Goal: Transaction & Acquisition: Subscribe to service/newsletter

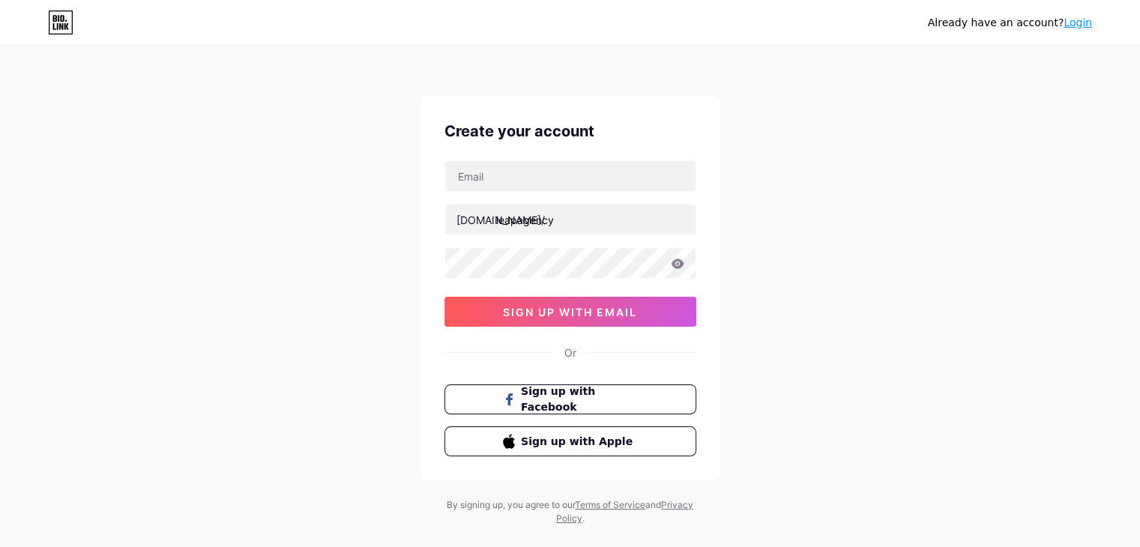
type input "[EMAIL_ADDRESS][DOMAIN_NAME]"
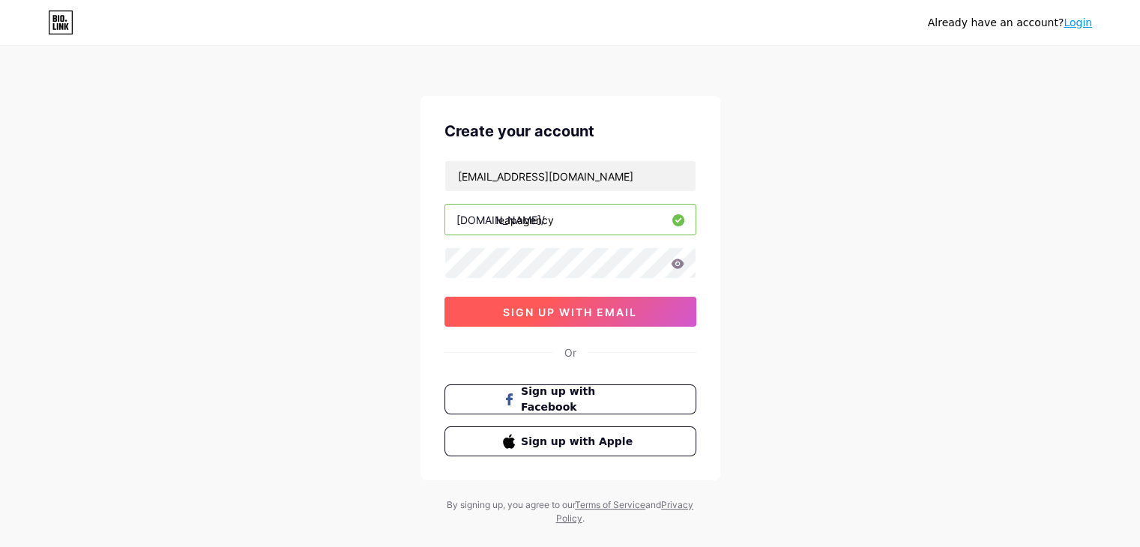
click at [597, 316] on span "sign up with email" at bounding box center [570, 312] width 134 height 13
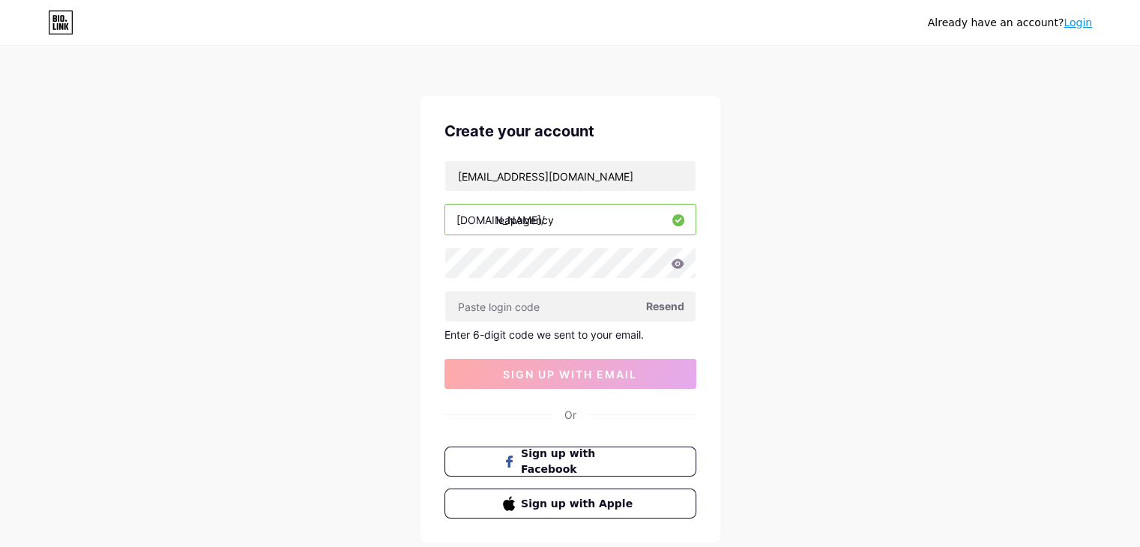
click at [661, 307] on span "Resend" at bounding box center [665, 306] width 38 height 16
click at [510, 365] on button "sign up with email" at bounding box center [571, 374] width 252 height 30
click at [594, 288] on div "[EMAIL_ADDRESS][DOMAIN_NAME] [DOMAIN_NAME]/ leapagency Resend Enter 6-digit cod…" at bounding box center [571, 274] width 252 height 229
click at [586, 388] on button "sign up with email" at bounding box center [571, 374] width 252 height 30
click at [591, 185] on input "[EMAIL_ADDRESS][DOMAIN_NAME]" at bounding box center [570, 176] width 250 height 30
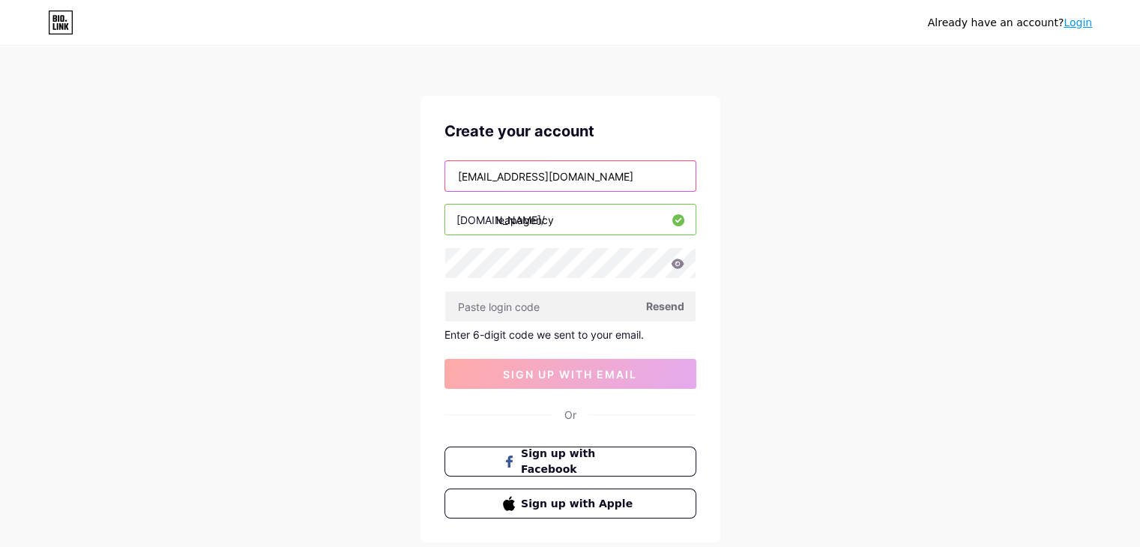
click at [591, 185] on input "[EMAIL_ADDRESS][DOMAIN_NAME]" at bounding box center [570, 176] width 250 height 30
click at [580, 172] on input "[EMAIL_ADDRESS][DOMAIN_NAME]" at bounding box center [570, 176] width 250 height 30
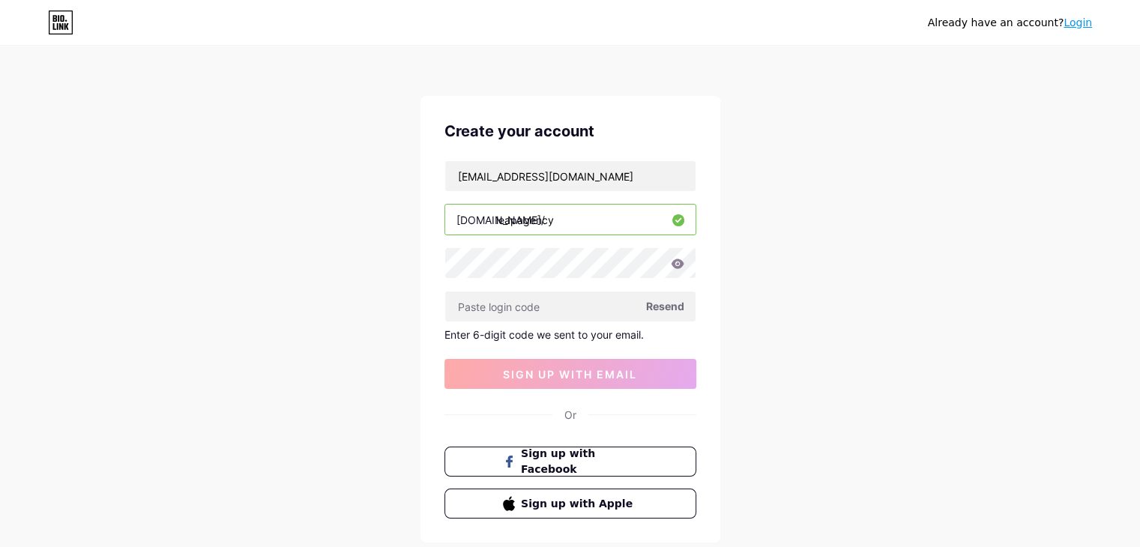
click at [672, 262] on icon at bounding box center [677, 264] width 13 height 10
click at [676, 259] on icon at bounding box center [677, 264] width 13 height 10
click at [677, 263] on icon at bounding box center [677, 264] width 13 height 10
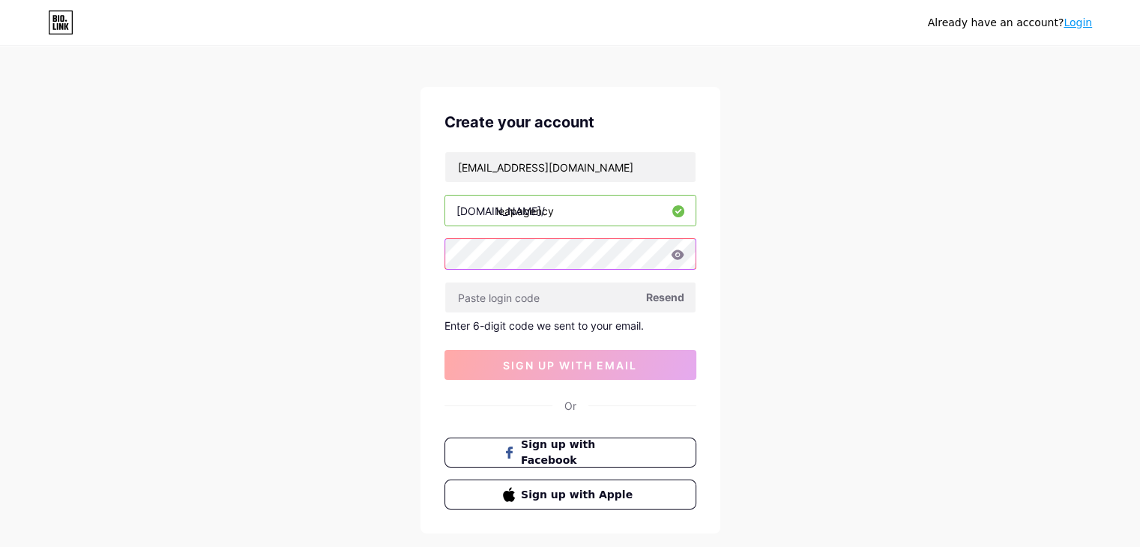
scroll to position [87, 0]
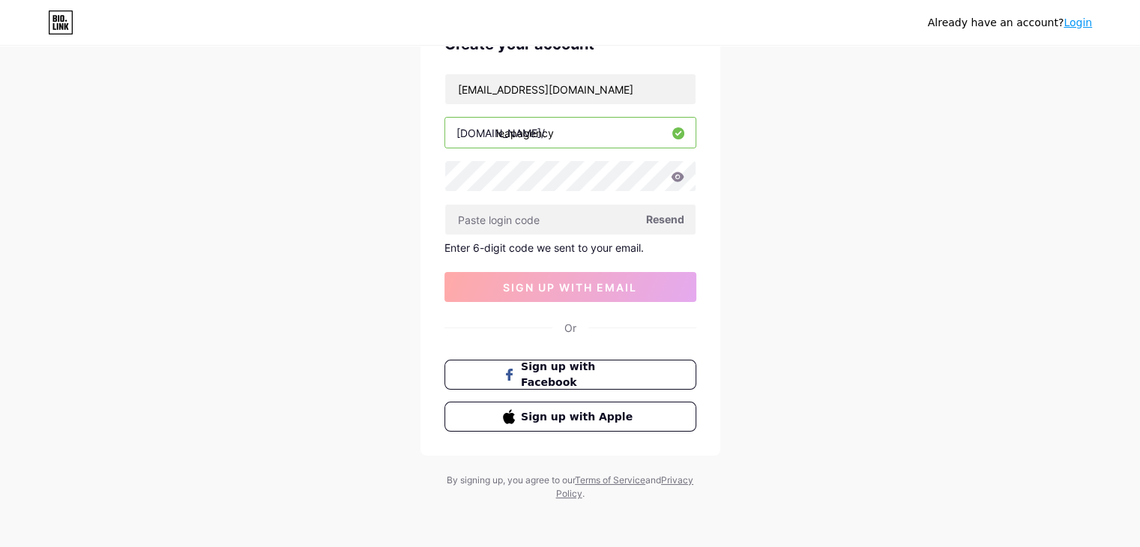
click at [64, 11] on icon at bounding box center [60, 22] width 25 height 24
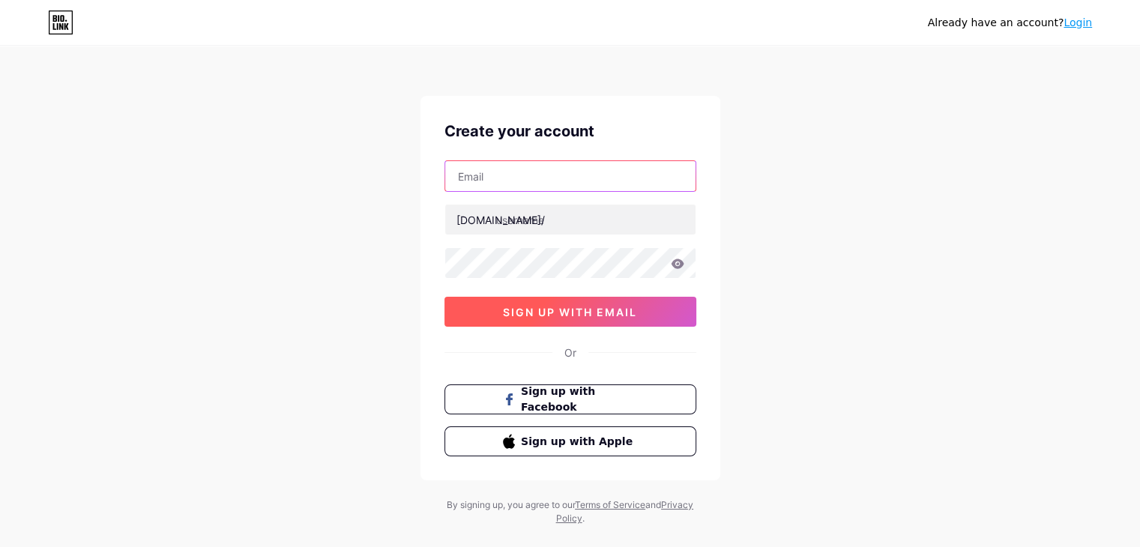
type input "[EMAIL_ADDRESS][DOMAIN_NAME]"
click at [595, 312] on span "sign up with email" at bounding box center [570, 312] width 134 height 13
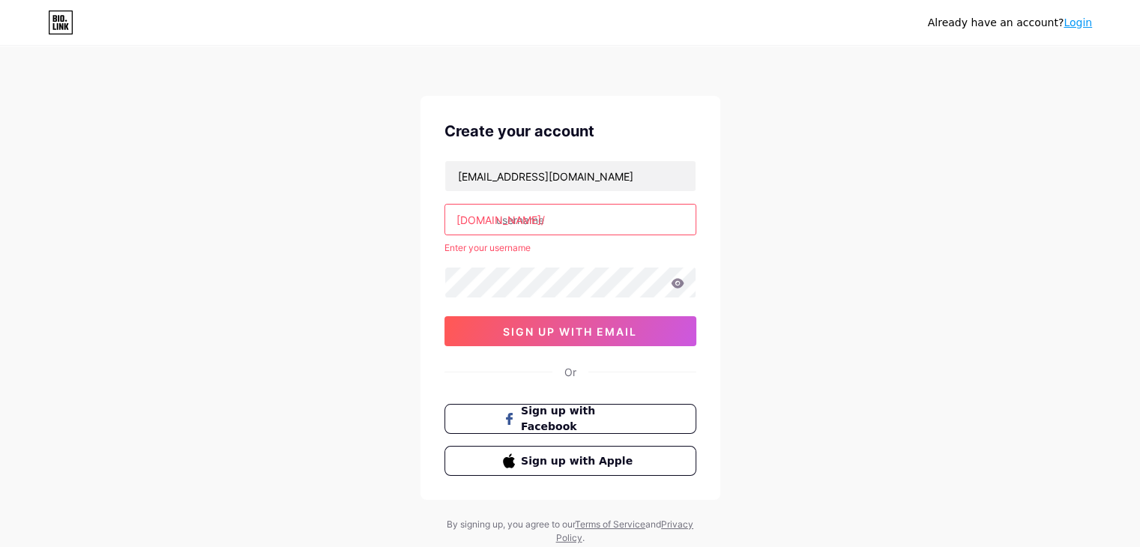
click at [552, 223] on input "text" at bounding box center [570, 220] width 250 height 30
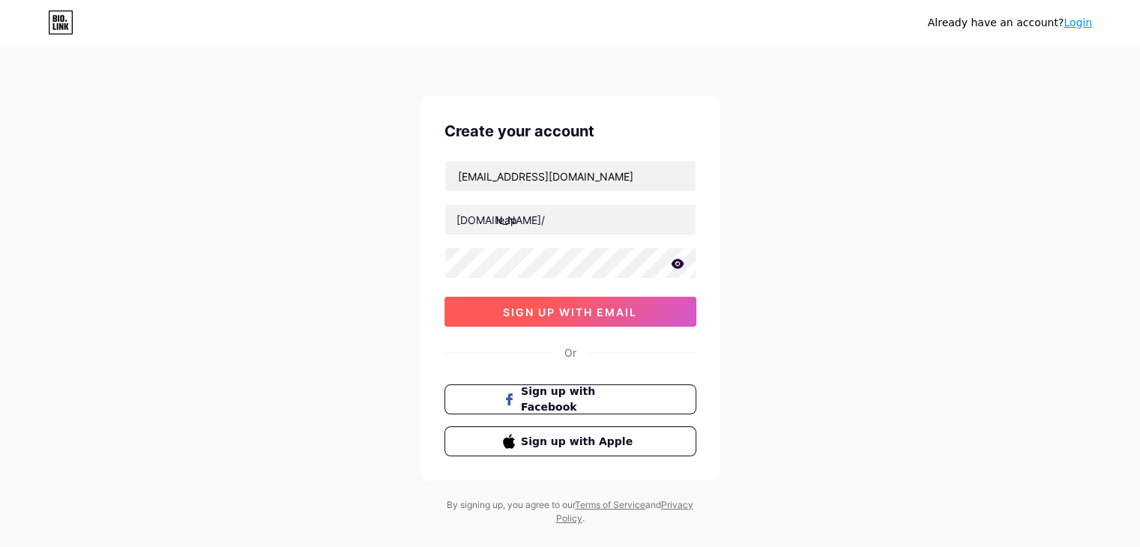
click at [537, 310] on span "sign up with email" at bounding box center [570, 312] width 134 height 13
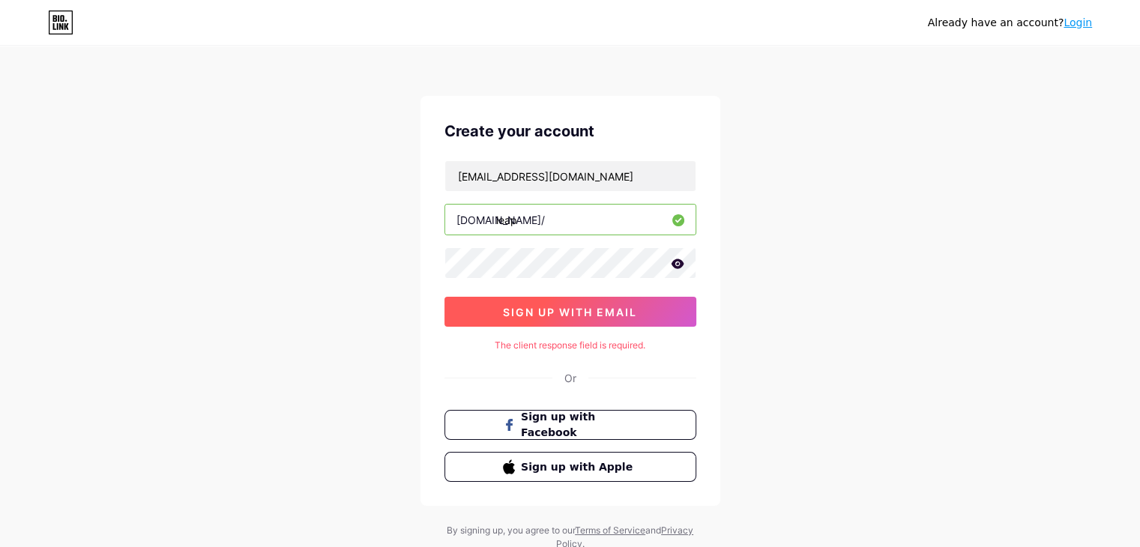
click at [660, 304] on button "sign up with email" at bounding box center [571, 312] width 252 height 30
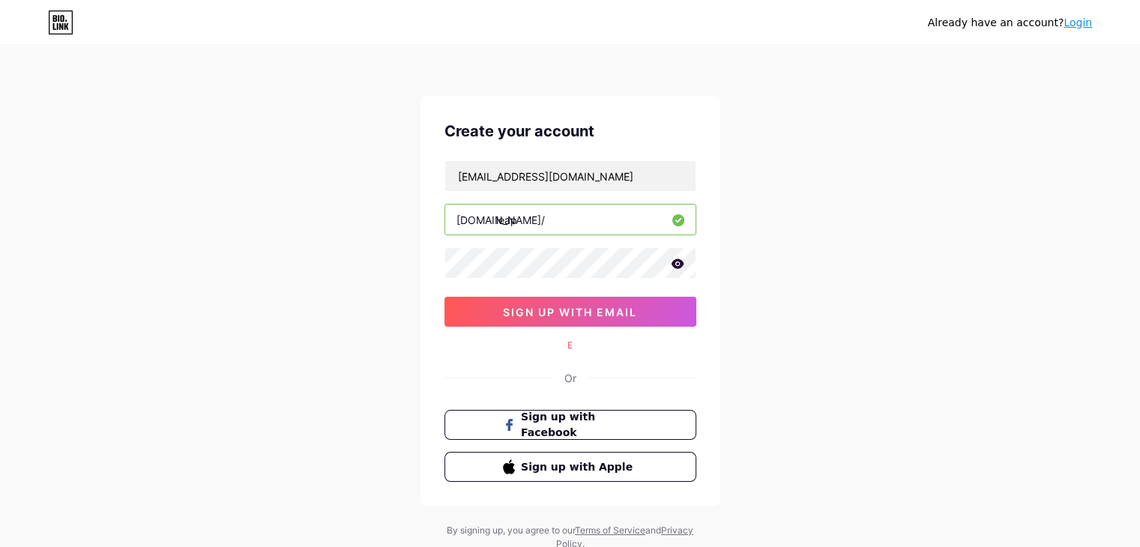
click at [585, 331] on div "Create your account leapbycreatives@gmail.com bio.link/ leap sign up with email…" at bounding box center [571, 301] width 300 height 410
click at [576, 313] on span "sign up with email" at bounding box center [570, 312] width 134 height 13
click at [595, 316] on span "sign up with email" at bounding box center [570, 312] width 134 height 13
click at [599, 307] on span "sign up with email" at bounding box center [570, 312] width 134 height 13
click at [605, 205] on input "leap" at bounding box center [570, 220] width 250 height 30
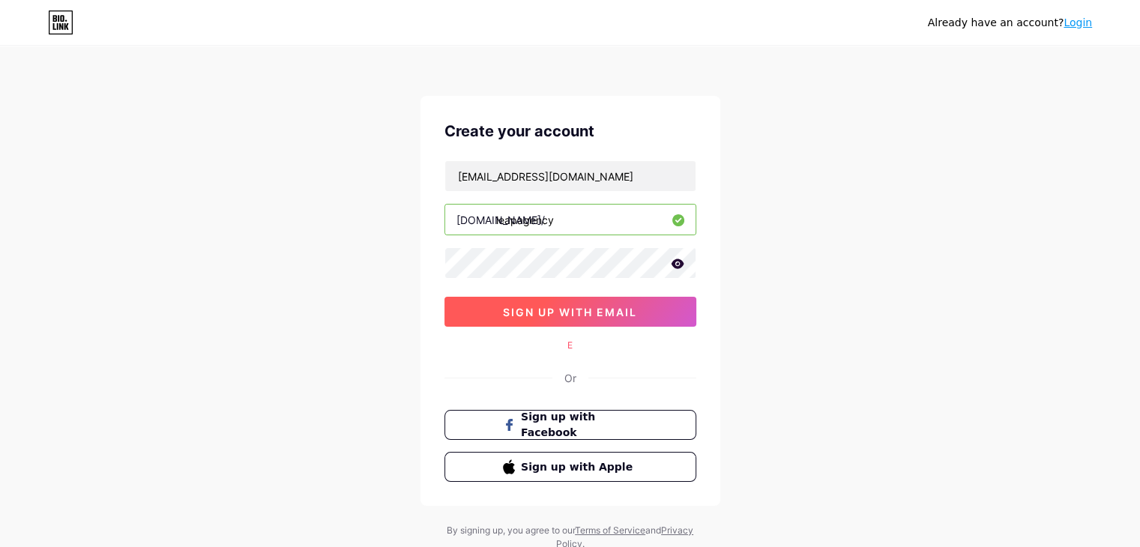
type input "leapagency"
click at [609, 301] on button "sign up with email" at bounding box center [571, 312] width 252 height 30
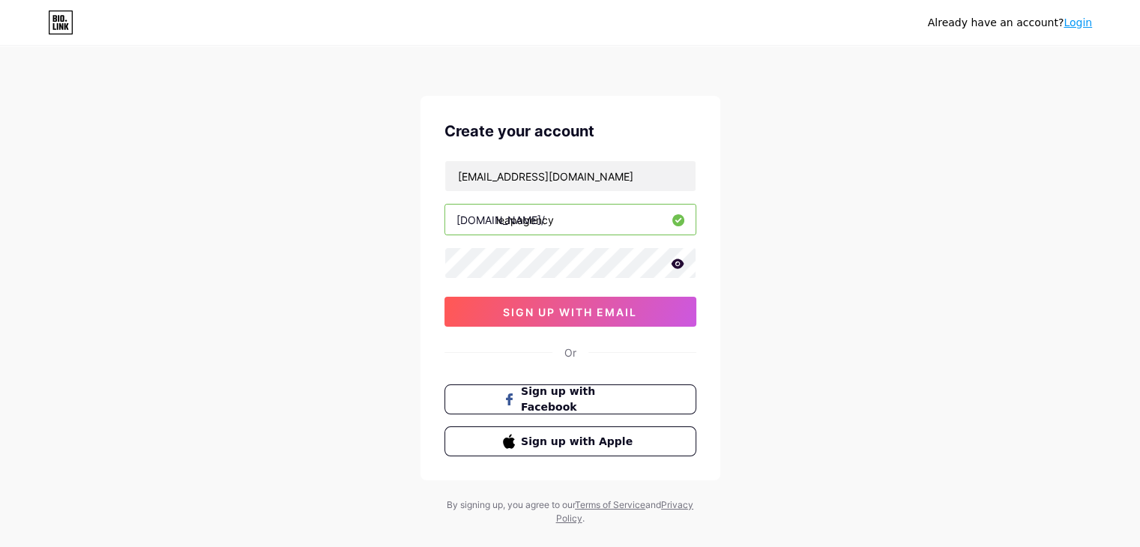
click at [663, 337] on div "Create your account leapbycreatives@gmail.com bio.link/ leapagency sign up with…" at bounding box center [571, 288] width 300 height 385
click at [648, 302] on button "sign up with email" at bounding box center [571, 312] width 252 height 30
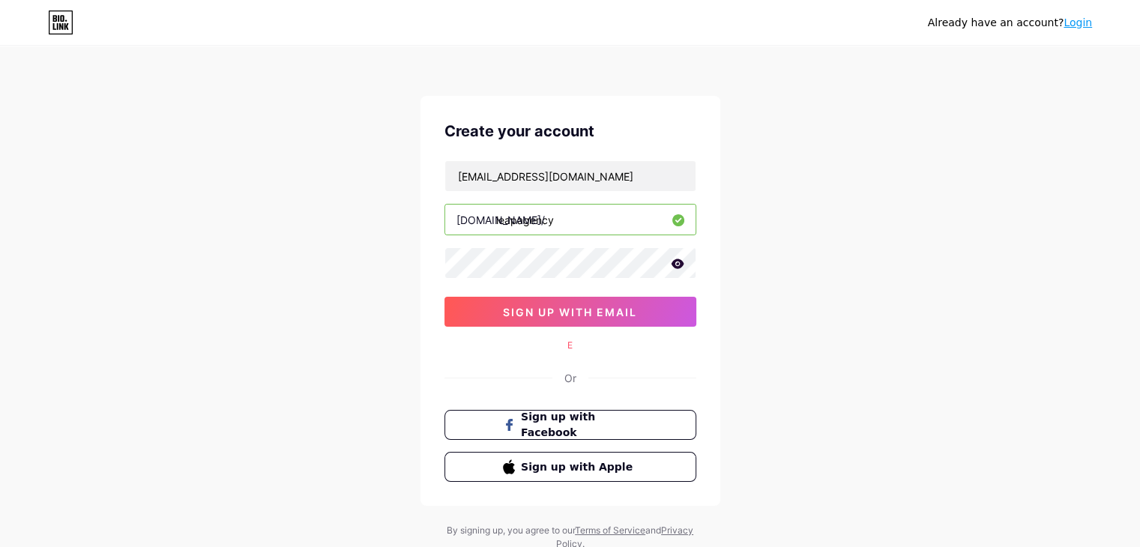
click at [582, 340] on div "E" at bounding box center [571, 345] width 252 height 13
click at [570, 349] on div "E" at bounding box center [571, 345] width 252 height 13
click at [571, 380] on div "Or" at bounding box center [570, 378] width 12 height 16
